Goal: Task Accomplishment & Management: Complete application form

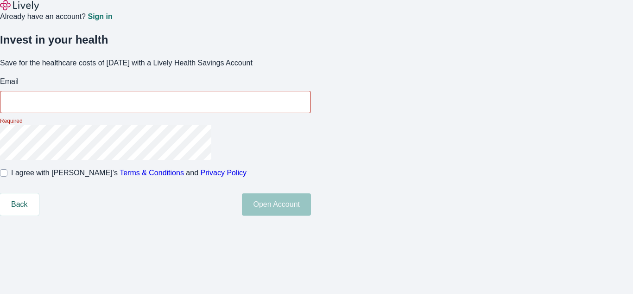
click at [311, 125] on p "Required" at bounding box center [155, 121] width 311 height 8
click at [311, 111] on input "Email" at bounding box center [155, 102] width 311 height 19
click at [316, 14] on div "Already have an account? Sign in" at bounding box center [316, 11] width 633 height 22
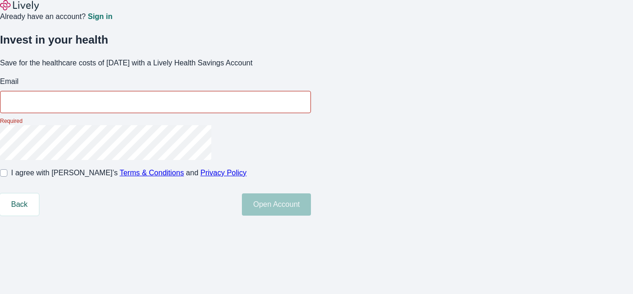
click at [316, 13] on div "Already have an account? Sign in" at bounding box center [316, 11] width 633 height 22
click at [34, 11] on img at bounding box center [19, 5] width 39 height 11
click at [311, 125] on p "Required" at bounding box center [155, 121] width 311 height 8
click at [311, 111] on input "Email" at bounding box center [155, 102] width 311 height 19
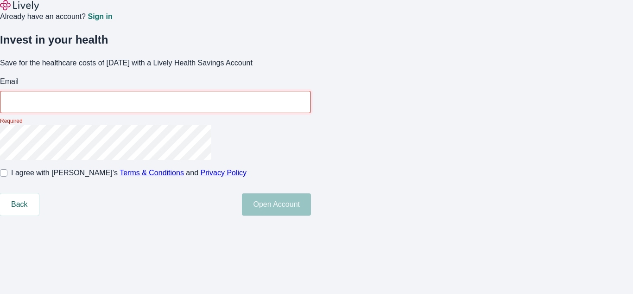
click at [311, 111] on input "Email" at bounding box center [155, 102] width 311 height 19
click at [316, 14] on div "Already have an account? Sign in" at bounding box center [316, 11] width 633 height 22
click at [316, 13] on div "Already have an account? Sign in" at bounding box center [316, 11] width 633 height 22
click at [34, 11] on img at bounding box center [19, 5] width 39 height 11
